Goal: Information Seeking & Learning: Learn about a topic

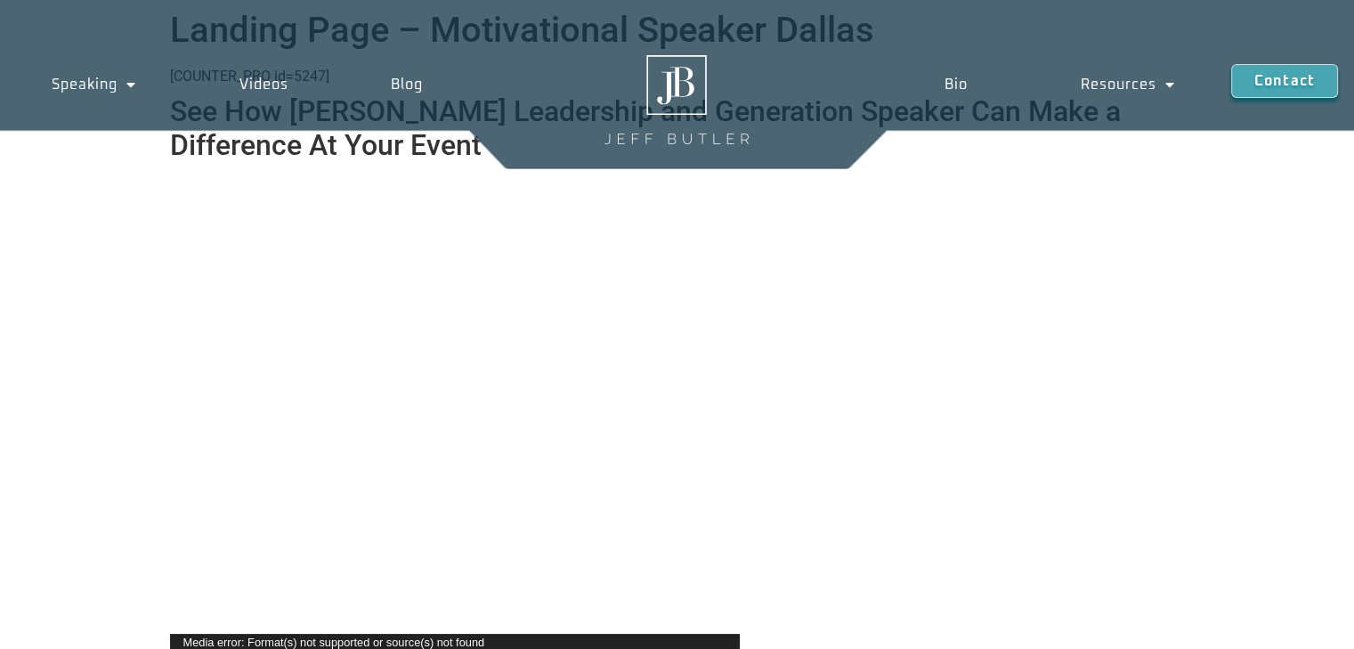
click at [670, 97] on img at bounding box center [677, 99] width 144 height 89
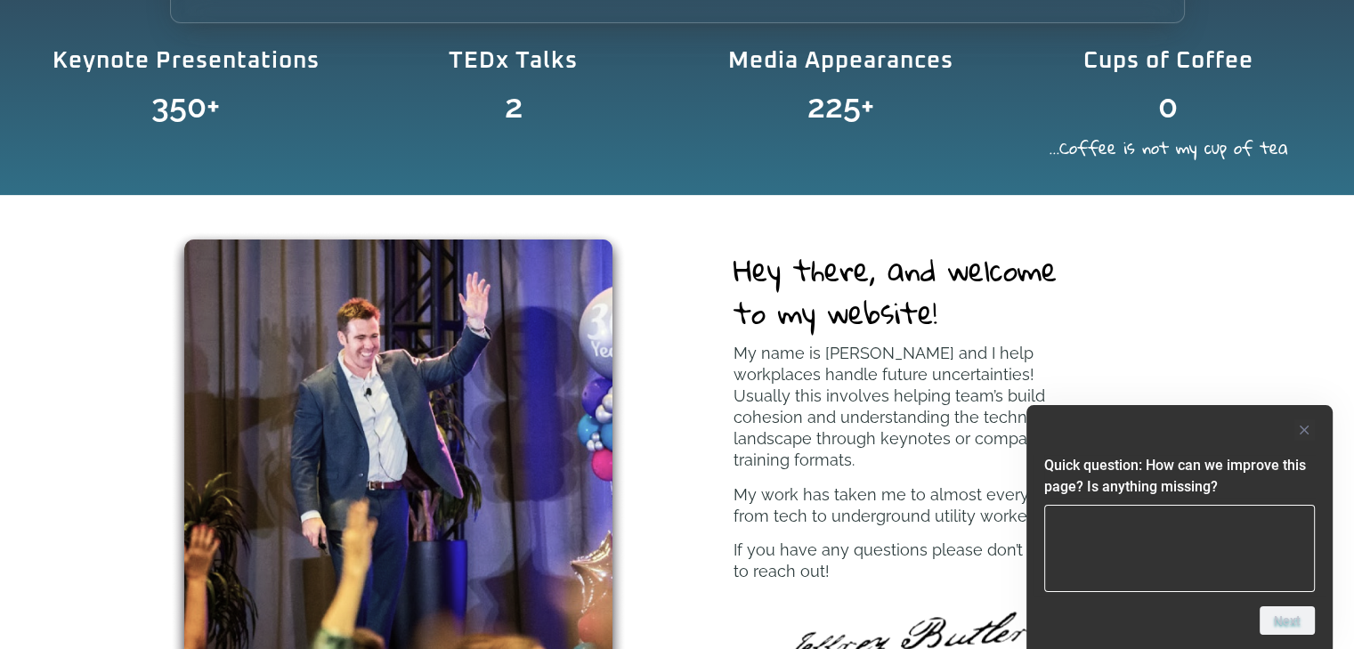
scroll to position [712, 0]
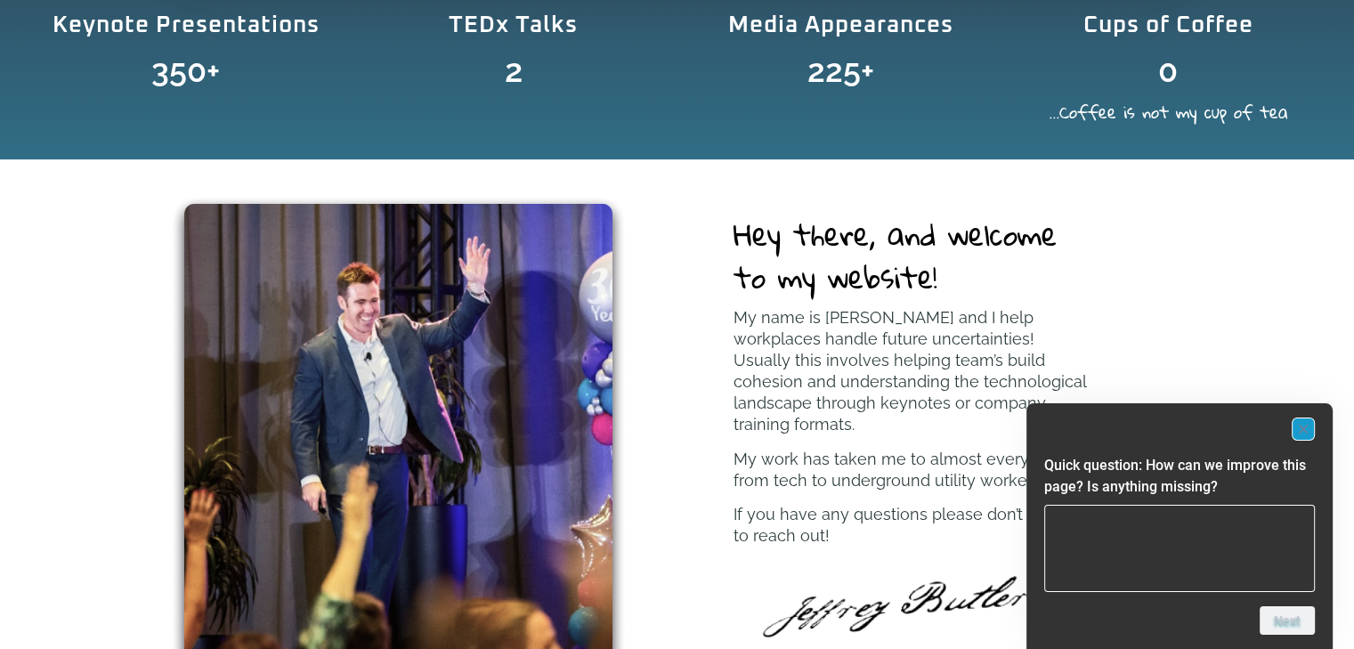
click at [1303, 431] on icon "Hide survey" at bounding box center [1303, 429] width 9 height 9
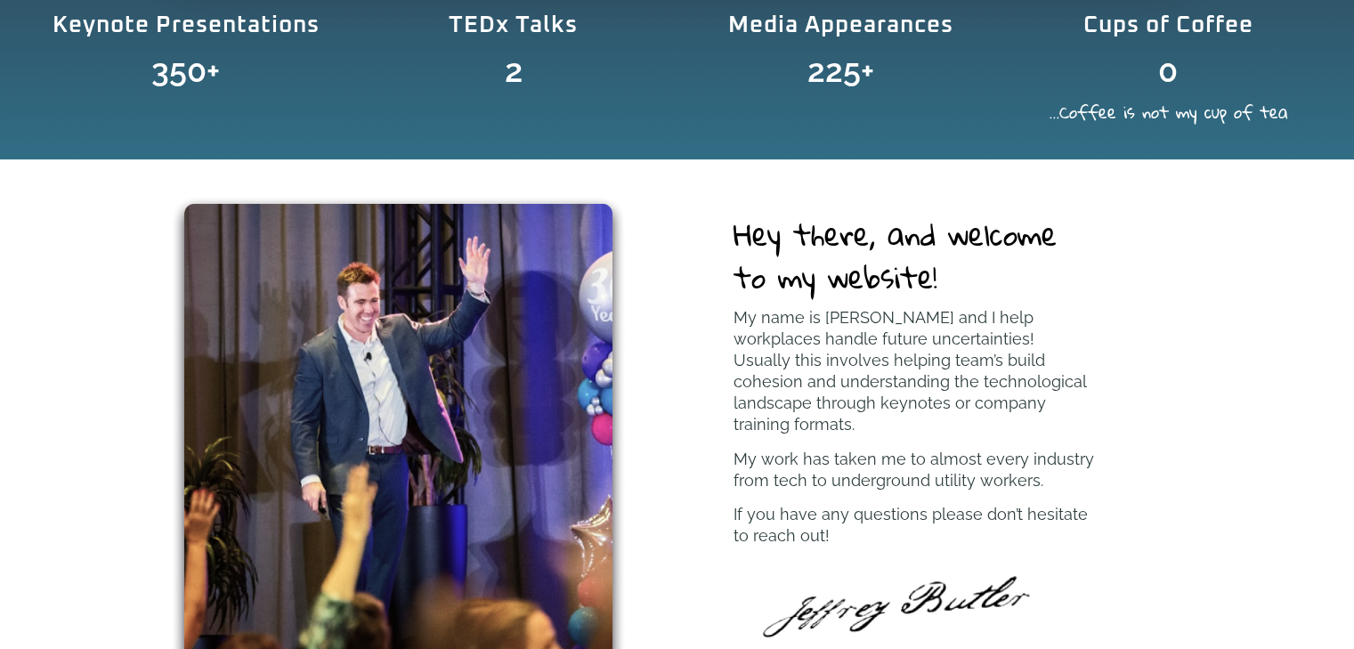
click at [789, 335] on p "My name is Jeff Butler and I help workplaces handle future uncertainties! Usual…" at bounding box center [915, 371] width 362 height 128
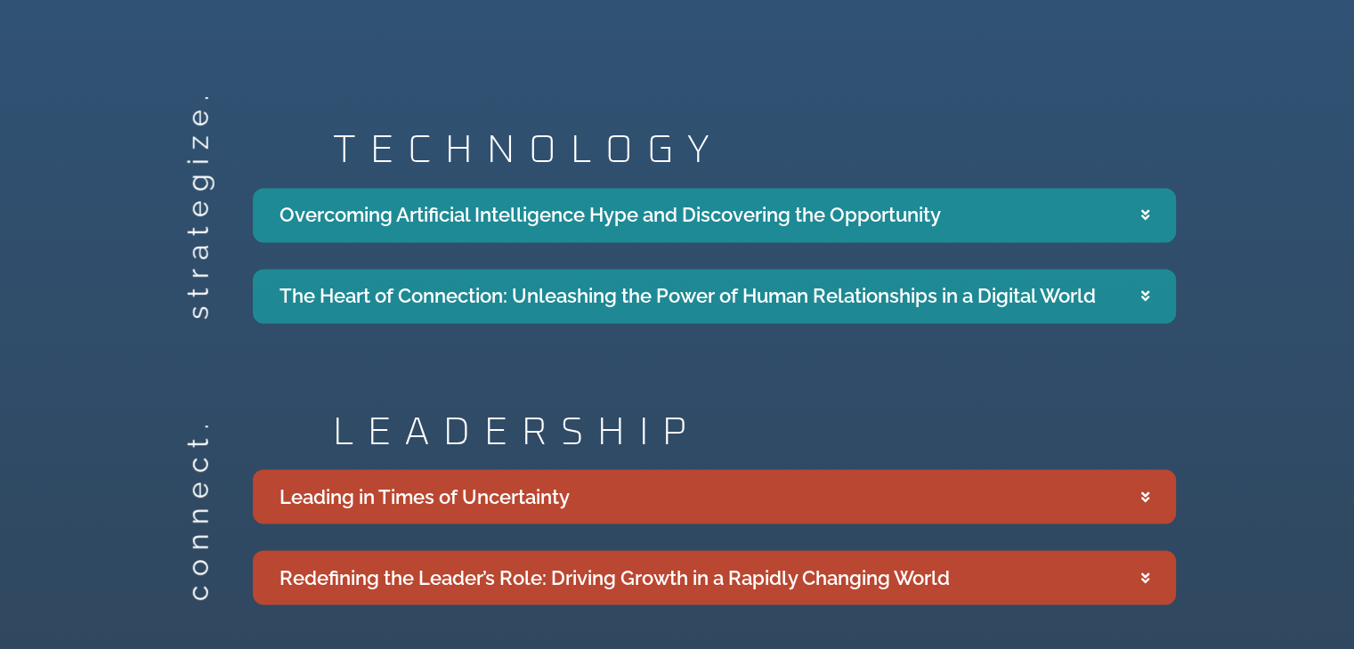
scroll to position [3027, 0]
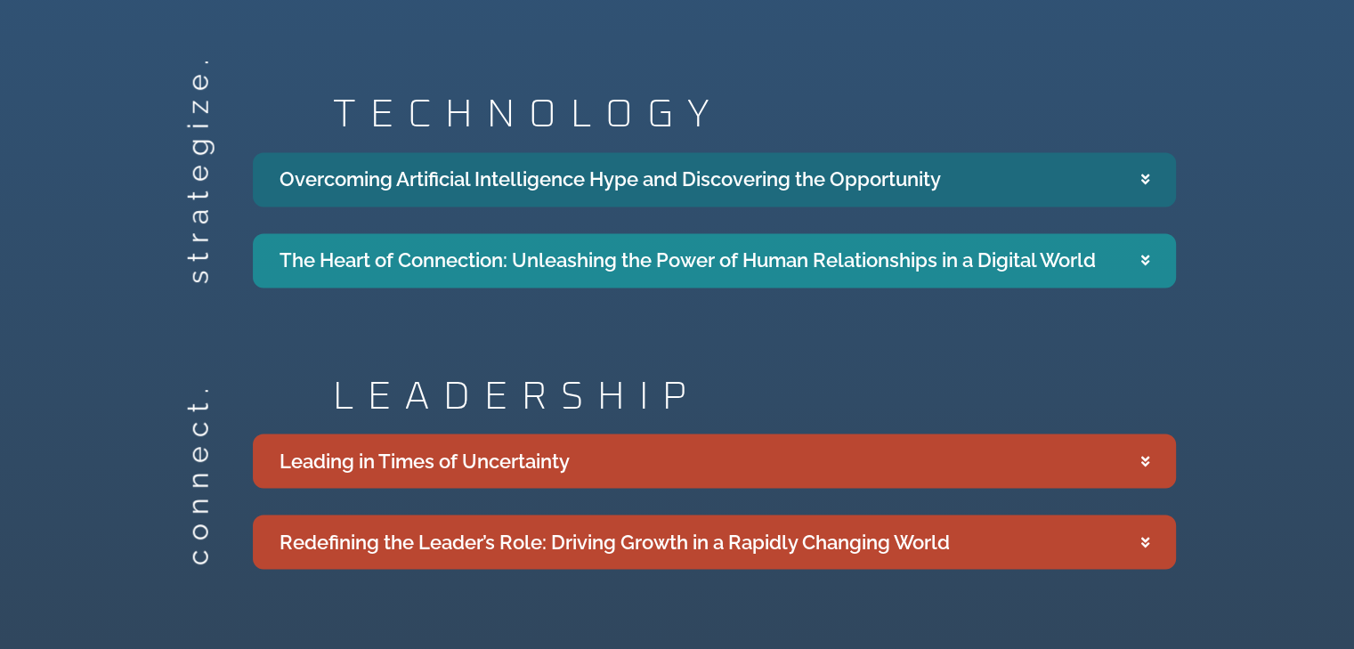
click at [1137, 155] on summary "Overcoming Artificial Intelligence Hype and Discovering the Opportunity" at bounding box center [714, 179] width 923 height 54
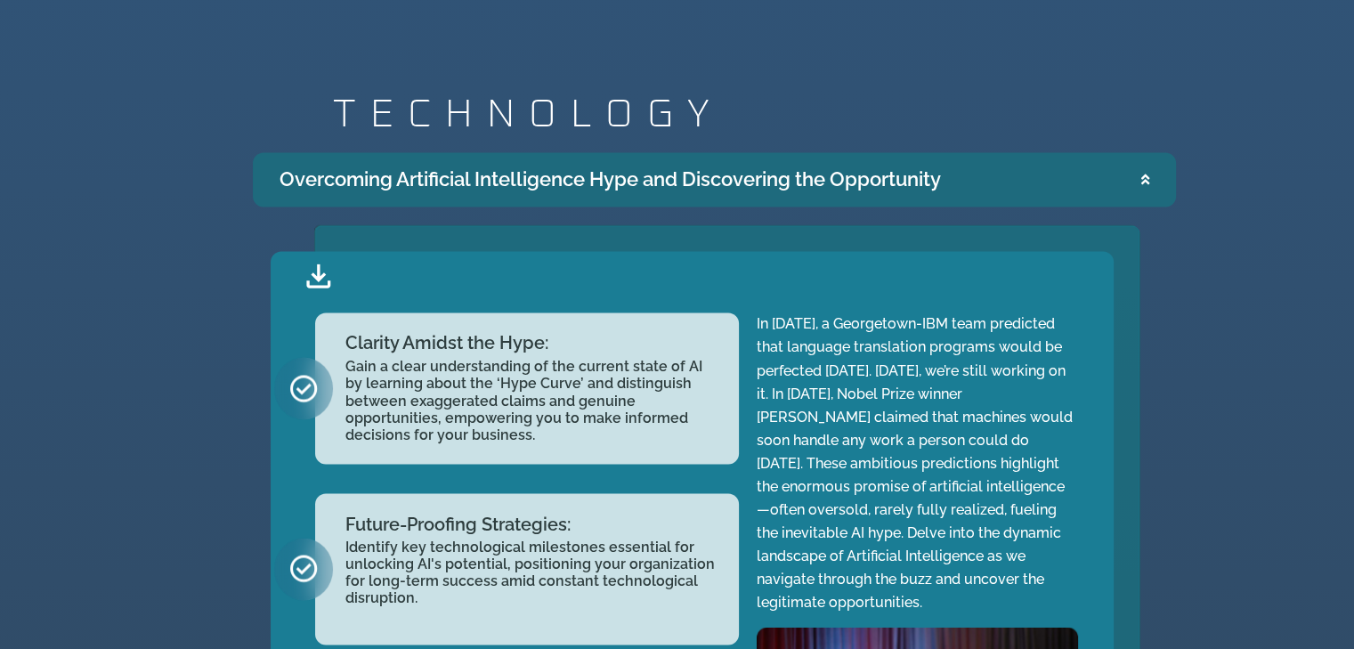
click at [1137, 155] on summary "Overcoming Artificial Intelligence Hype and Discovering the Opportunity" at bounding box center [714, 179] width 923 height 54
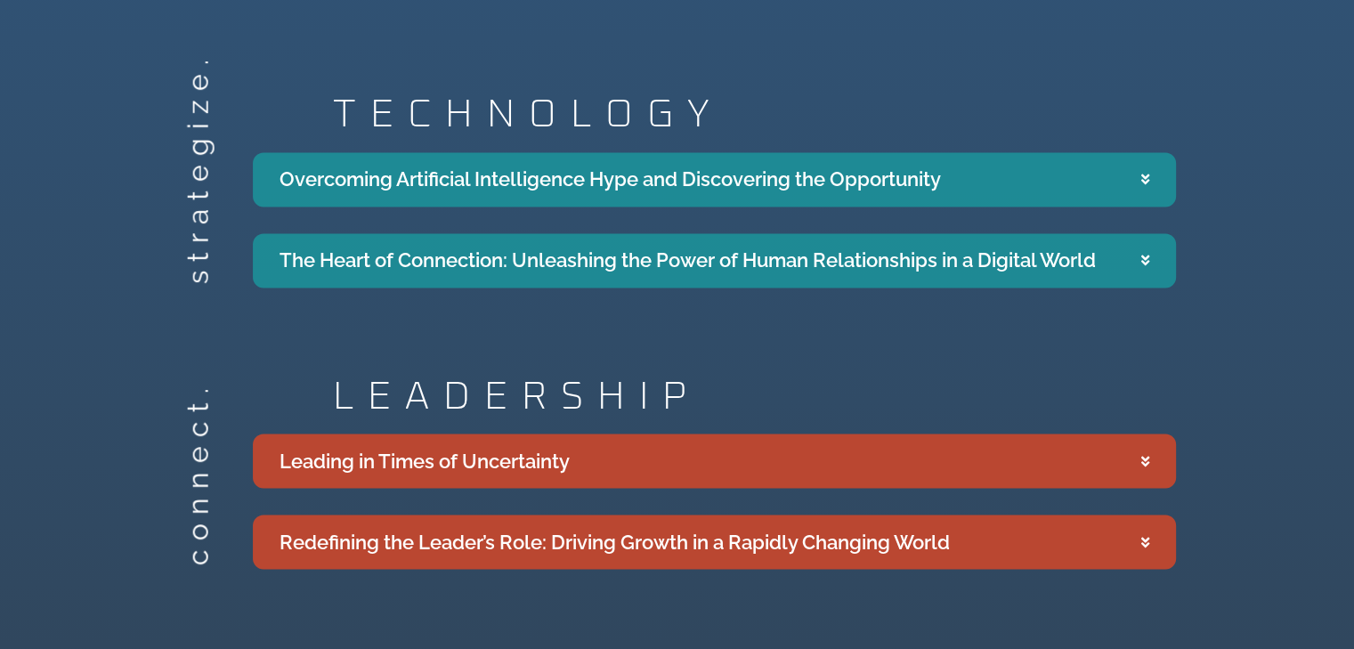
click at [1217, 298] on div "Speaking Topics strategize. TECHNOLOGY Overcoming Artificial Intelligence Hype …" at bounding box center [677, 371] width 1354 height 1154
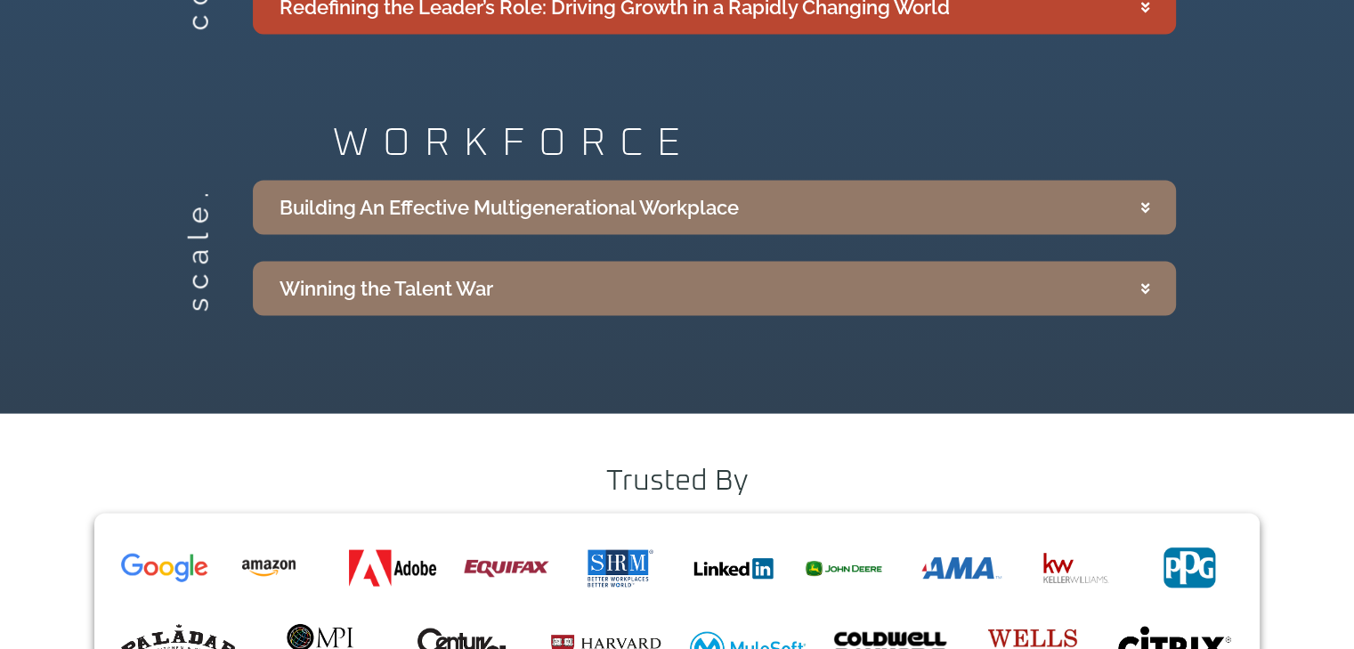
scroll to position [3597, 0]
